Goal: Transaction & Acquisition: Purchase product/service

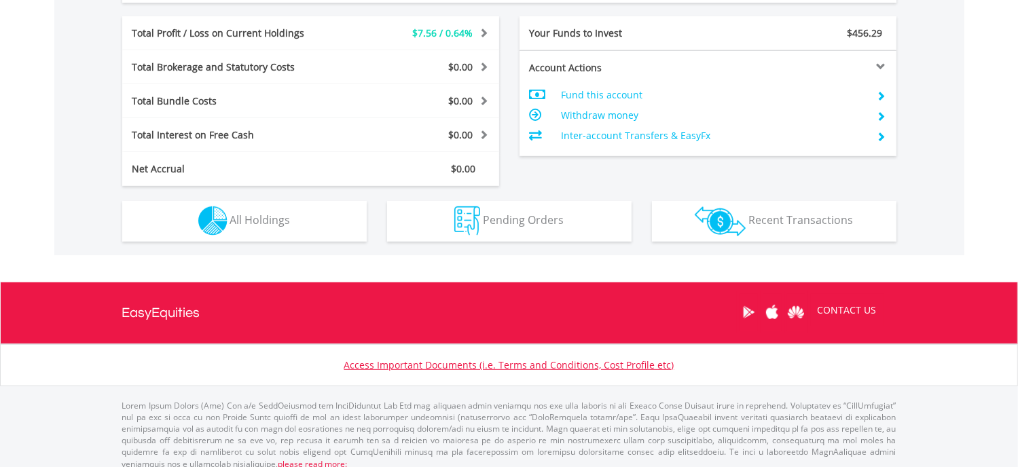
scroll to position [679, 0]
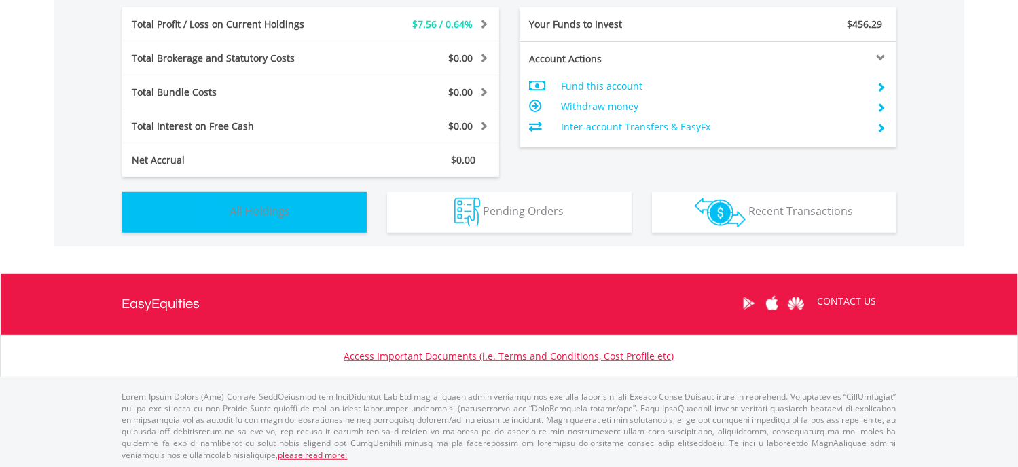
click at [247, 209] on span "All Holdings" at bounding box center [260, 211] width 60 height 15
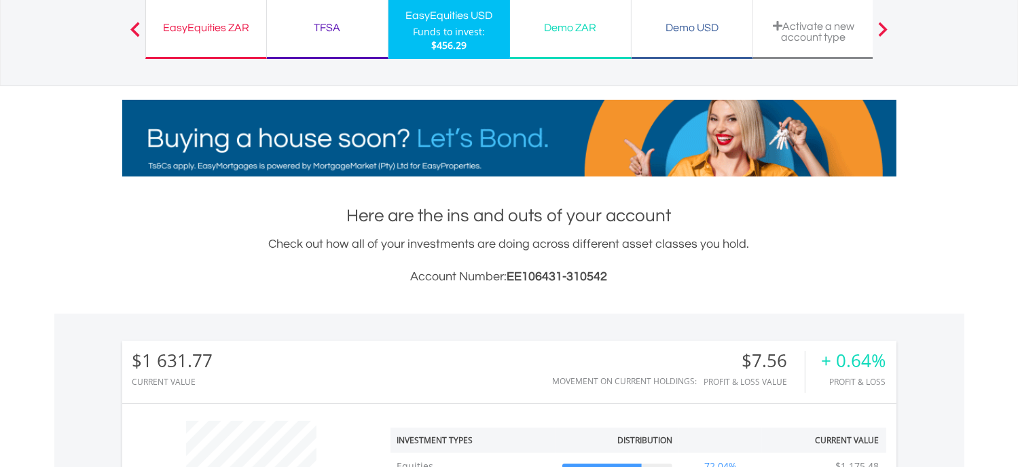
scroll to position [0, 0]
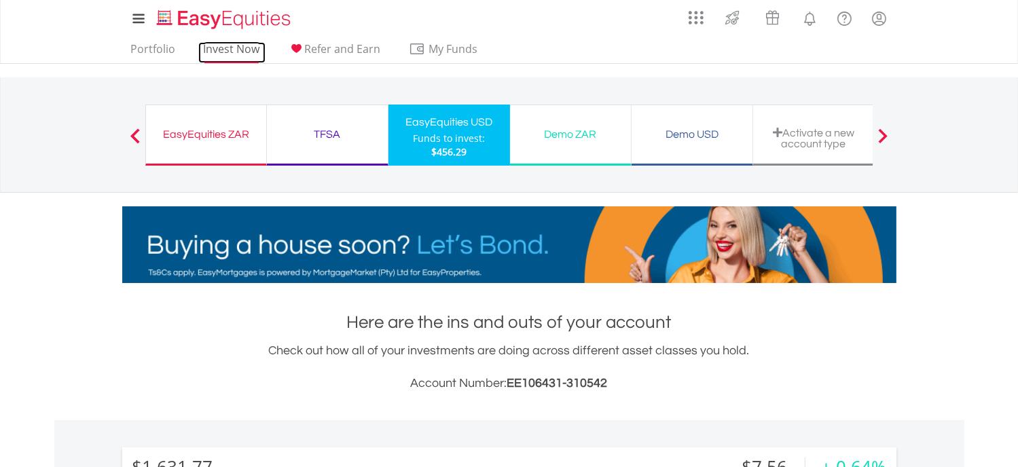
click at [236, 50] on link "Invest Now" at bounding box center [231, 52] width 67 height 21
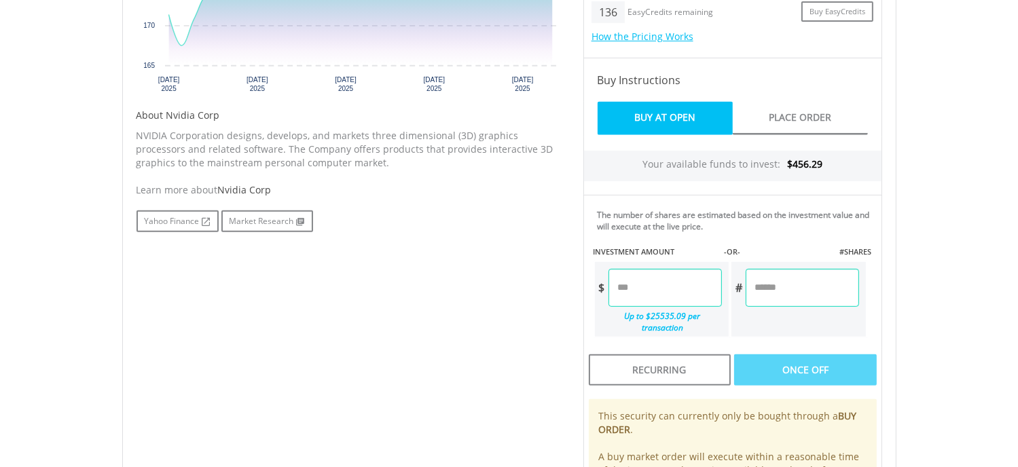
scroll to position [679, 0]
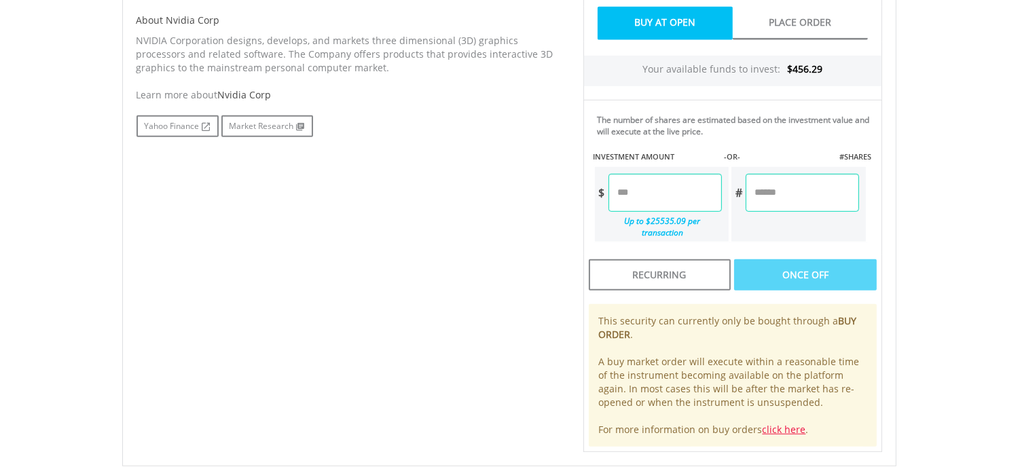
click at [755, 189] on input "number" at bounding box center [801, 193] width 113 height 38
type input "*"
type input "******"
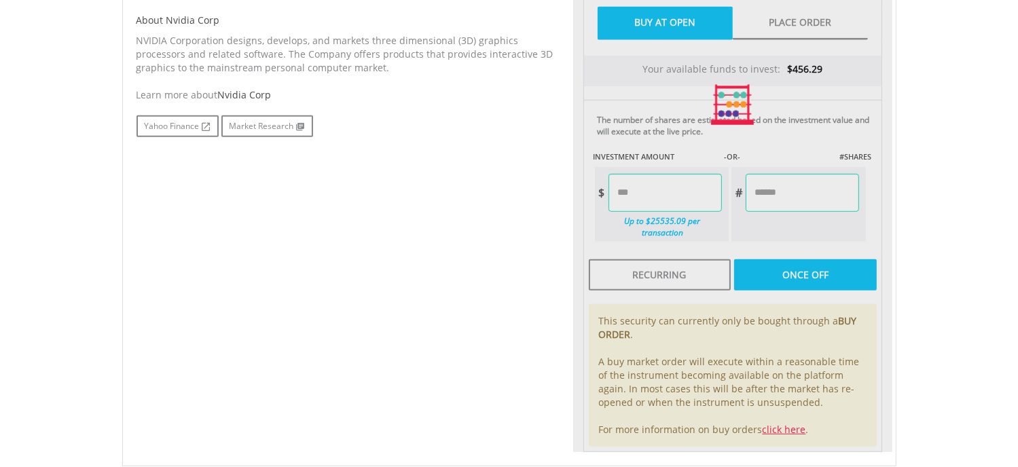
click at [804, 260] on div "Last Updated Price: 15-min. Delay* Price Update Cost: 0 Credits Market Closed S…" at bounding box center [732, 105] width 319 height 694
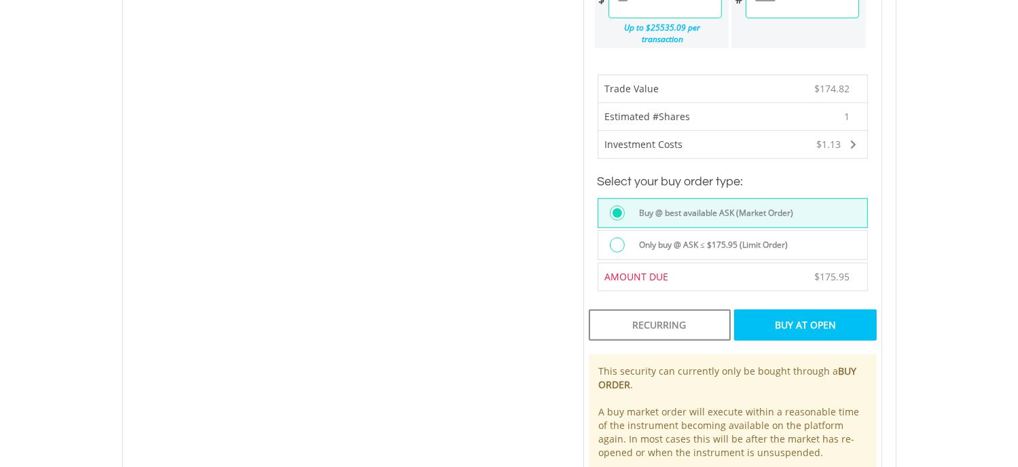
scroll to position [882, 0]
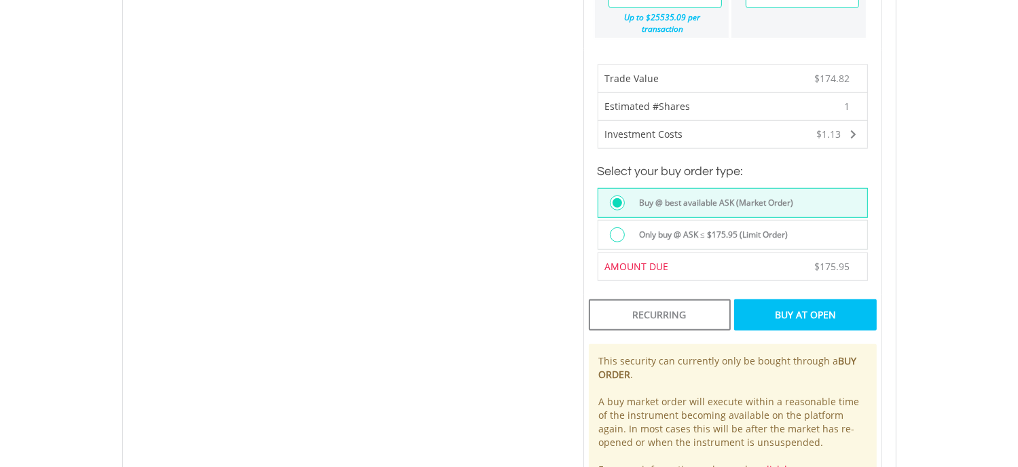
click at [804, 300] on div "Buy At Open" at bounding box center [805, 314] width 142 height 31
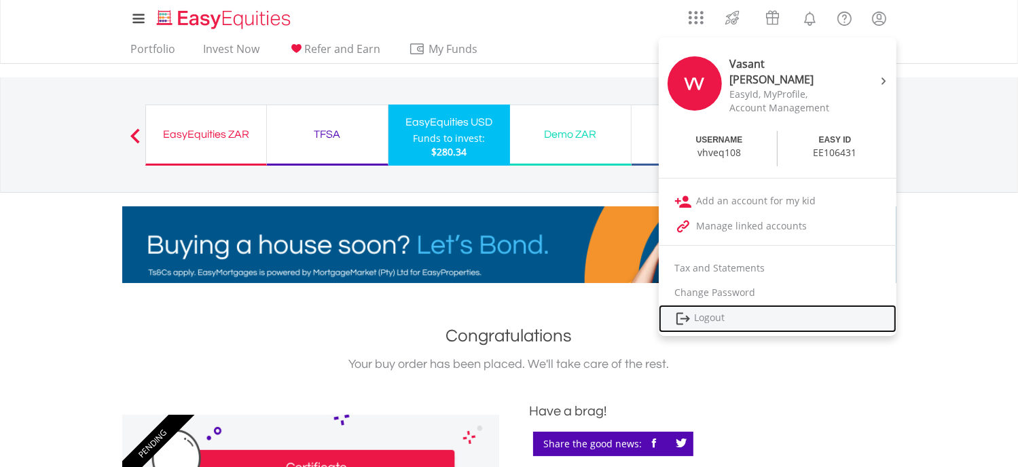
click at [715, 311] on link "Logout" at bounding box center [777, 319] width 238 height 28
